Goal: Task Accomplishment & Management: Use online tool/utility

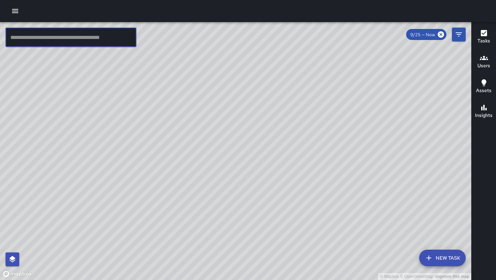
click at [92, 38] on input "text" at bounding box center [71, 37] width 131 height 19
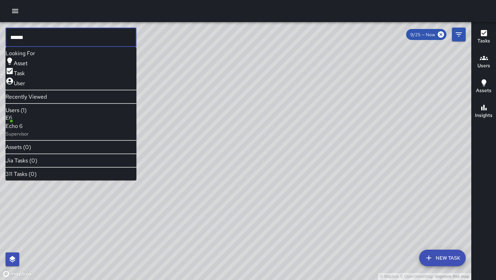
type input "******"
click at [29, 127] on span "Echo 6" at bounding box center [17, 126] width 23 height 8
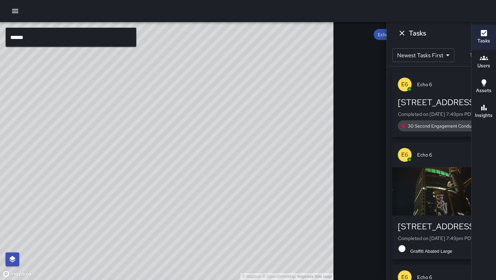
click at [395, 36] on icon at bounding box center [398, 34] width 6 height 6
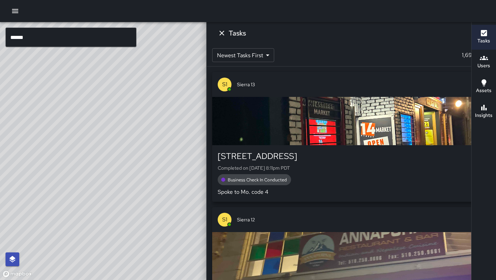
drag, startPoint x: 162, startPoint y: 124, endPoint x: 183, endPoint y: 137, distance: 24.0
click at [183, 137] on div "© Mapbox © OpenStreetMap Improve this map" at bounding box center [167, 151] width 334 height 258
drag, startPoint x: 188, startPoint y: 172, endPoint x: 197, endPoint y: 149, distance: 25.2
click at [197, 149] on div "© Mapbox © OpenStreetMap Improve this map" at bounding box center [167, 151] width 334 height 258
drag, startPoint x: 87, startPoint y: 213, endPoint x: 124, endPoint y: 138, distance: 84.0
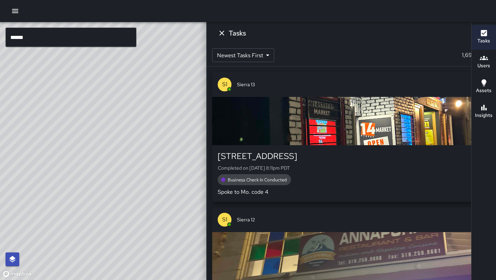
click at [124, 138] on div "© Mapbox © OpenStreetMap Improve this map" at bounding box center [167, 151] width 334 height 258
drag, startPoint x: 236, startPoint y: 33, endPoint x: 148, endPoint y: 191, distance: 180.7
click at [148, 191] on div "© Mapbox © OpenStreetMap Improve this map" at bounding box center [167, 151] width 334 height 258
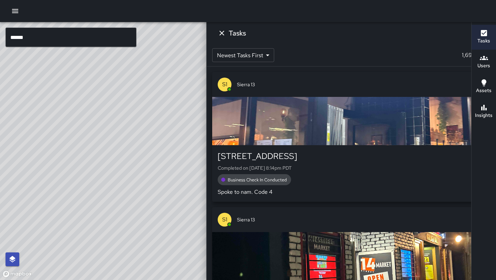
click at [14, 12] on icon "button" at bounding box center [15, 11] width 8 height 8
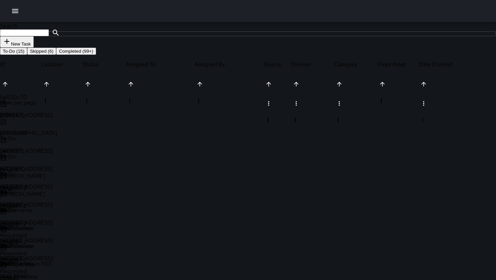
scroll to position [292, 479]
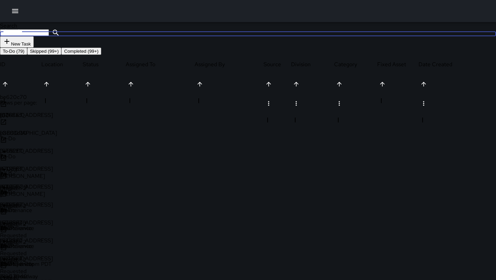
click at [49, 36] on input "Search" at bounding box center [24, 32] width 49 height 7
type input "*"
click at [49, 36] on input "****" at bounding box center [24, 32] width 49 height 7
type input "*"
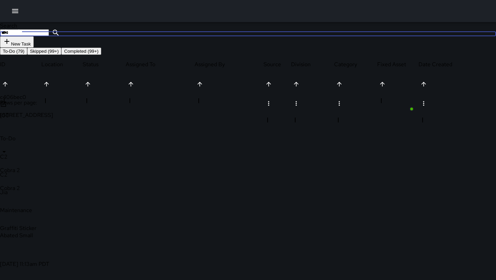
type input "****"
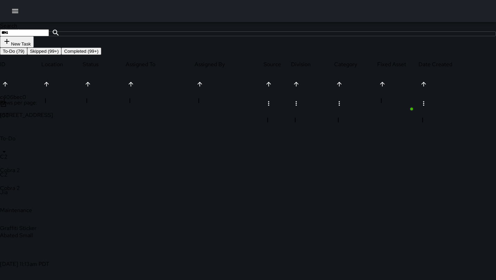
click at [69, 166] on p "Cobra 2" at bounding box center [34, 169] width 69 height 7
type input "*******"
click at [165, 144] on p "Cobra 4" at bounding box center [176, 147] width 54 height 7
click at [49, 36] on input "****" at bounding box center [24, 32] width 49 height 7
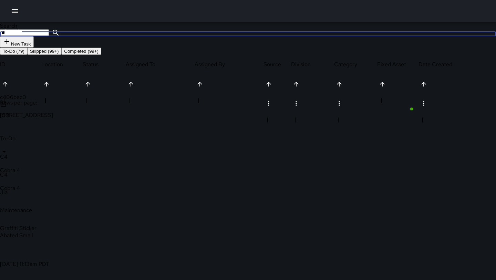
type input "*"
click at [69, 171] on div "C2 Cobra 2" at bounding box center [34, 180] width 69 height 18
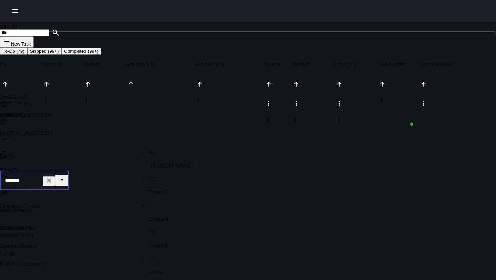
click at [172, 215] on p "Cobra 4" at bounding box center [176, 218] width 54 height 7
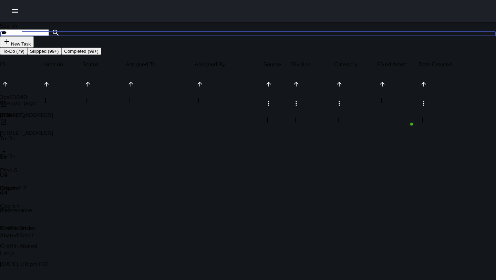
click at [49, 36] on input "***" at bounding box center [24, 32] width 49 height 7
type input "*"
click at [69, 171] on div "C2 Cobra 2" at bounding box center [34, 180] width 69 height 18
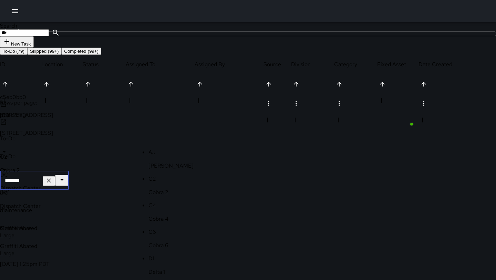
click at [178, 201] on li "C4 Cobra 4" at bounding box center [176, 211] width 54 height 21
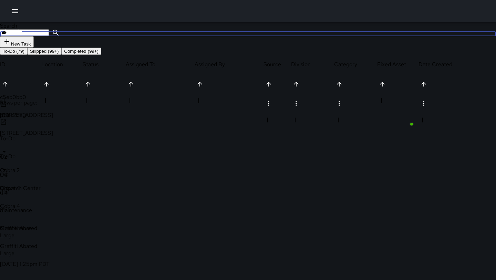
click at [49, 36] on input "***" at bounding box center [24, 32] width 49 height 7
type input "*"
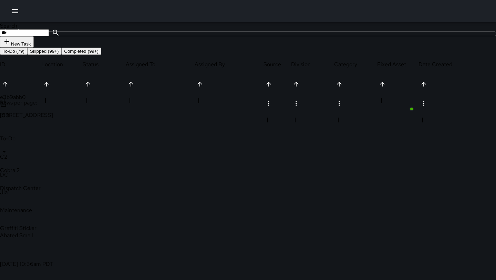
click at [69, 166] on p "Cobra 2" at bounding box center [34, 169] width 69 height 7
click at [165, 197] on p "Cobra 4" at bounding box center [176, 200] width 54 height 7
click at [49, 36] on input "***" at bounding box center [24, 32] width 49 height 7
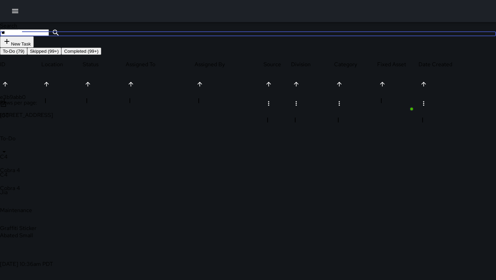
type input "*"
click at [69, 171] on div "C2 Cobra 2" at bounding box center [34, 180] width 69 height 18
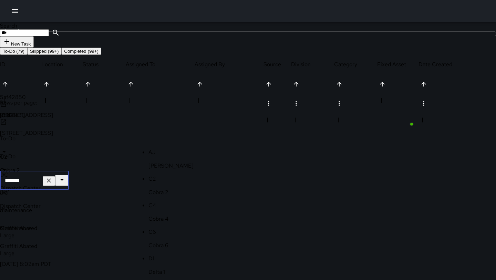
click at [168, 215] on div "Cobra 4" at bounding box center [176, 218] width 54 height 7
click at [49, 36] on input "***" at bounding box center [24, 32] width 49 height 7
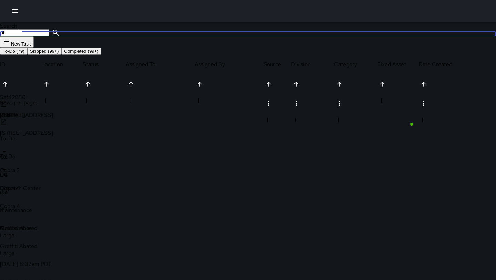
type input "*"
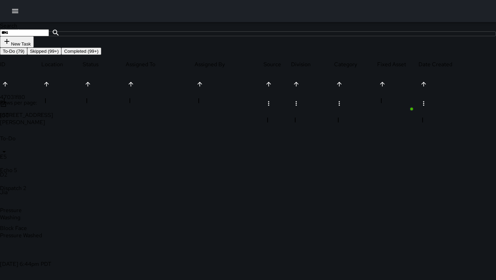
click at [7, 108] on icon at bounding box center [3, 104] width 7 height 7
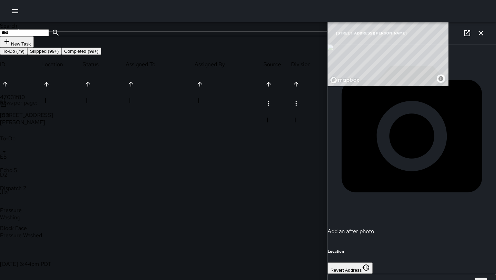
click at [481, 32] on icon "button" at bounding box center [481, 33] width 8 height 8
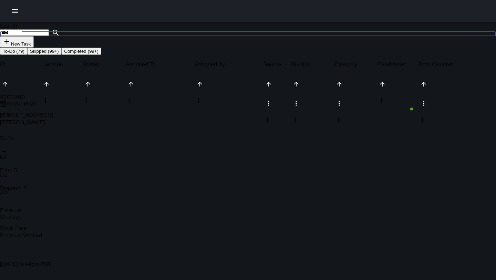
click at [49, 36] on input "****" at bounding box center [24, 32] width 49 height 7
type input "*"
type input "****"
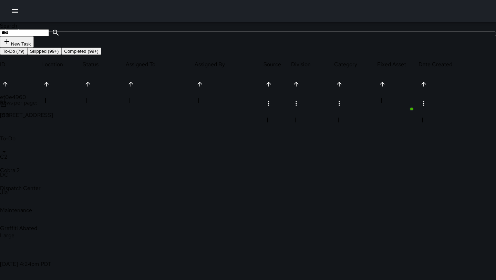
click at [6, 107] on icon at bounding box center [3, 104] width 5 height 5
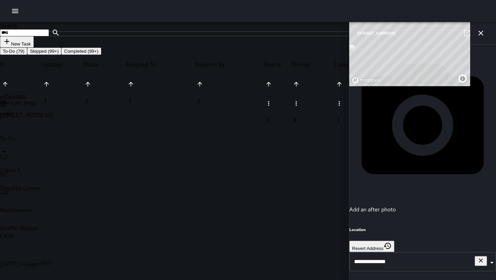
scroll to position [0, 0]
click at [484, 31] on icon "button" at bounding box center [481, 33] width 8 height 8
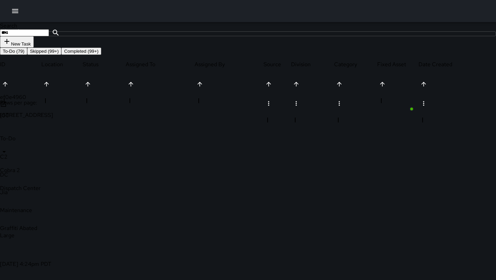
click at [49, 36] on input "****" at bounding box center [24, 32] width 49 height 7
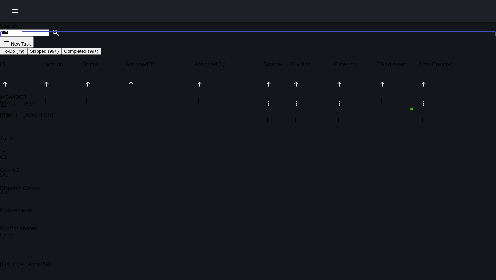
click at [49, 36] on input "****" at bounding box center [24, 32] width 49 height 7
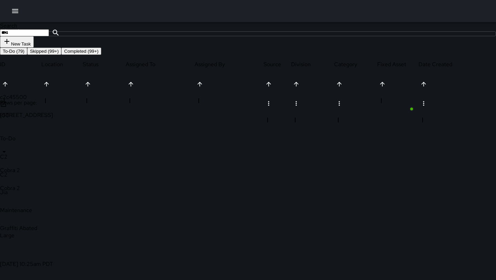
click at [69, 153] on div "C2 Cobra 2" at bounding box center [34, 162] width 69 height 18
click at [169, 197] on p "Cobra 4" at bounding box center [176, 200] width 54 height 7
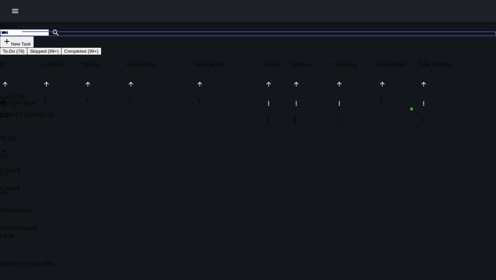
click at [49, 36] on input "****" at bounding box center [24, 32] width 49 height 7
type input "*"
click at [69, 166] on div "Cobra 2" at bounding box center [34, 169] width 69 height 7
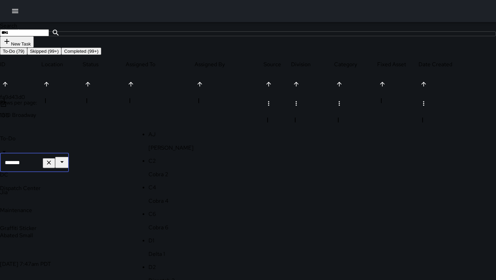
click at [169, 197] on p "Cobra 4" at bounding box center [176, 200] width 54 height 7
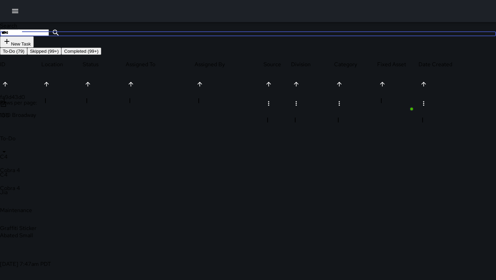
click at [49, 36] on input "****" at bounding box center [24, 32] width 49 height 7
type input "*"
click at [16, 11] on icon "button" at bounding box center [15, 11] width 6 height 4
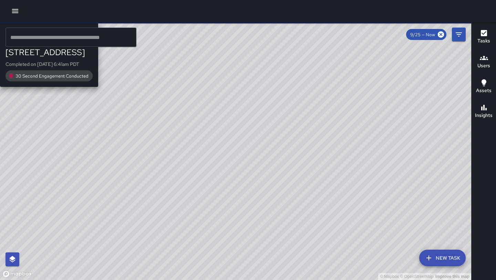
drag, startPoint x: 249, startPoint y: 143, endPoint x: 377, endPoint y: 71, distance: 146.9
click at [377, 71] on div "© Mapbox © OpenStreetMap Improve this map H2 Hotel [STREET_ADDRESS] Completed o…" at bounding box center [236, 151] width 472 height 258
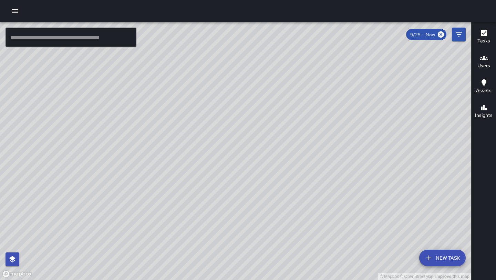
drag, startPoint x: 291, startPoint y: 88, endPoint x: 226, endPoint y: 186, distance: 117.3
click at [226, 186] on div "© Mapbox © OpenStreetMap Improve this map" at bounding box center [236, 151] width 472 height 258
drag, startPoint x: 272, startPoint y: 121, endPoint x: 316, endPoint y: 97, distance: 51.2
click at [316, 97] on div "© Mapbox © OpenStreetMap Improve this map" at bounding box center [236, 151] width 472 height 258
drag, startPoint x: 402, startPoint y: 138, endPoint x: 224, endPoint y: 19, distance: 213.8
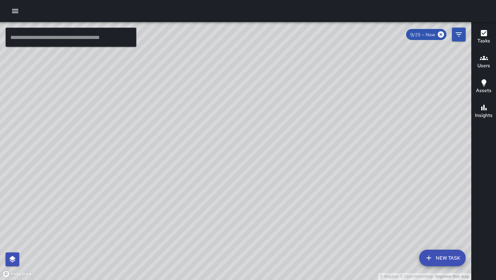
click at [224, 19] on div "© Mapbox © OpenStreetMap Improve this map ​ New Task 9/25 — Now Map Layers Task…" at bounding box center [248, 140] width 496 height 280
drag, startPoint x: 238, startPoint y: 56, endPoint x: 254, endPoint y: 100, distance: 46.7
click at [254, 100] on div "© Mapbox © OpenStreetMap Improve this map" at bounding box center [236, 151] width 472 height 258
drag, startPoint x: 254, startPoint y: 99, endPoint x: 254, endPoint y: 107, distance: 7.9
click at [254, 107] on div "© Mapbox © OpenStreetMap Improve this map" at bounding box center [236, 151] width 472 height 258
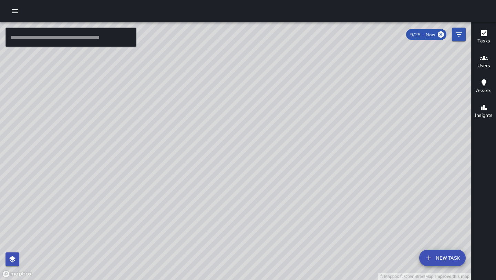
click at [218, 77] on div "© Mapbox © OpenStreetMap Improve this map" at bounding box center [236, 151] width 472 height 258
drag, startPoint x: 261, startPoint y: 107, endPoint x: 251, endPoint y: 54, distance: 53.6
click at [251, 54] on div "© Mapbox © OpenStreetMap Improve this map" at bounding box center [236, 151] width 472 height 258
drag, startPoint x: 240, startPoint y: 145, endPoint x: 268, endPoint y: 125, distance: 33.9
click at [268, 125] on div "© Mapbox © OpenStreetMap Improve this map" at bounding box center [236, 151] width 472 height 258
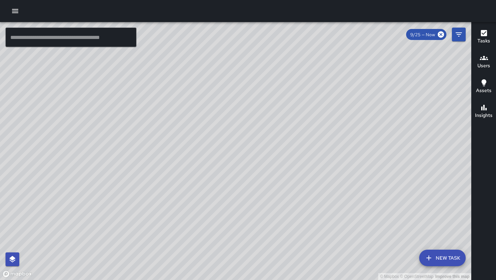
drag, startPoint x: 183, startPoint y: 206, endPoint x: 221, endPoint y: 140, distance: 76.1
click at [221, 140] on div "© Mapbox © OpenStreetMap Improve this map" at bounding box center [236, 151] width 472 height 258
